Goal: Task Accomplishment & Management: Use online tool/utility

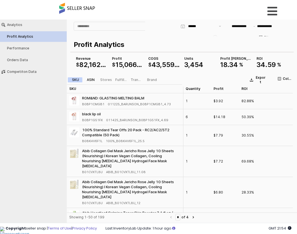
click at [90, 77] on label "ASIN" at bounding box center [90, 79] width 15 height 5
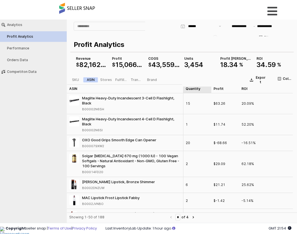
click at [203, 92] on div "Quantity Quantity" at bounding box center [197, 88] width 28 height 9
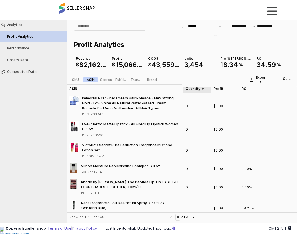
click at [202, 91] on div "Quantity Quantity" at bounding box center [197, 88] width 28 height 9
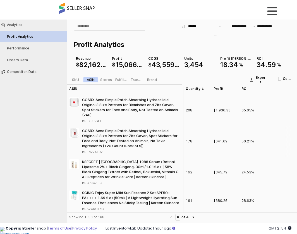
scroll to position [111, 0]
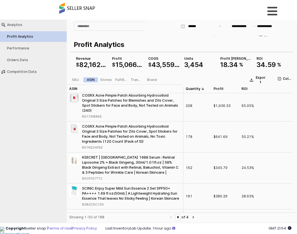
click at [87, 149] on div "B01N224F9Z" at bounding box center [92, 147] width 21 height 5
copy div "B01N224F9Z"
click at [96, 115] on div "B0179IBBEE" at bounding box center [92, 116] width 20 height 5
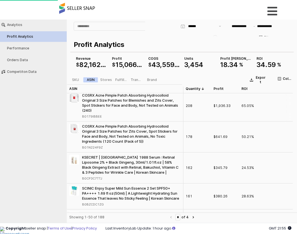
copy div "B0179IBBEE"
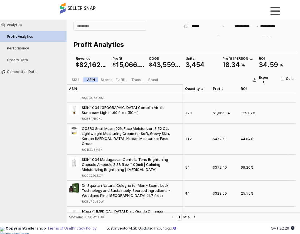
scroll to position [251, 0]
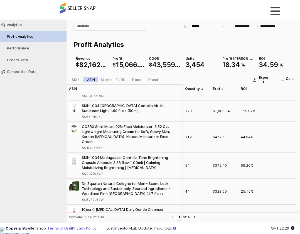
click at [100, 171] on div "B09C29LSCY" at bounding box center [92, 173] width 21 height 5
copy div "B09C29LSCY"
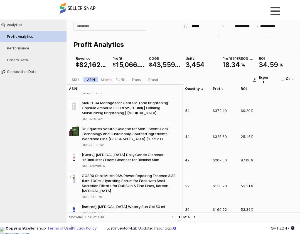
scroll to position [307, 0]
